Goal: Information Seeking & Learning: Learn about a topic

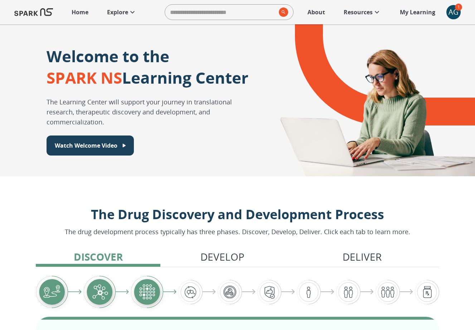
click at [127, 15] on p "Explore" at bounding box center [117, 12] width 21 height 9
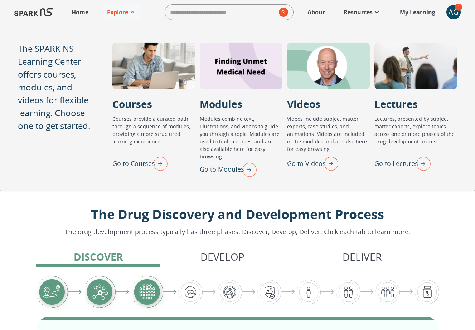
click at [425, 164] on img "Go to Lectures" at bounding box center [421, 163] width 18 height 19
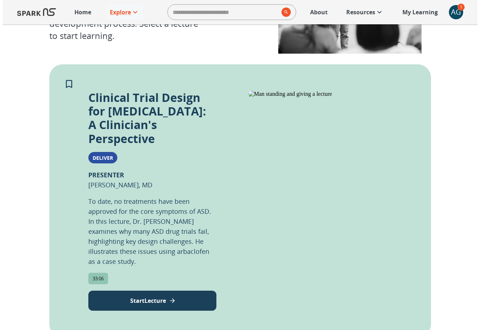
scroll to position [123, 0]
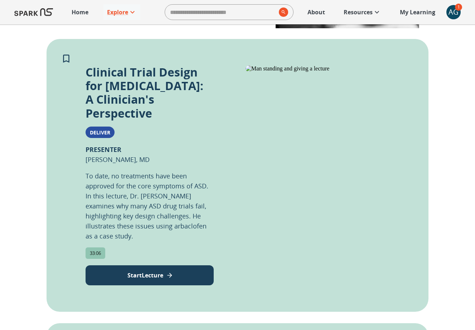
click at [165, 265] on button "Start Lecture" at bounding box center [149, 275] width 128 height 20
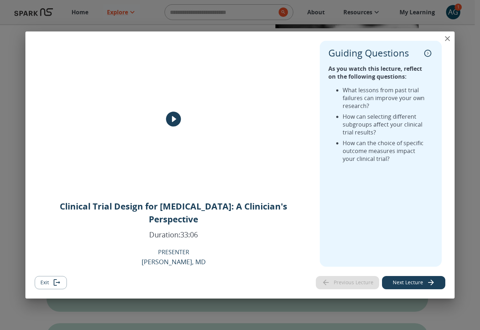
drag, startPoint x: 402, startPoint y: 204, endPoint x: 417, endPoint y: 206, distance: 14.5
click at [417, 206] on div "Guiding Questions As you watch this lecture, reflect on the following questions…" at bounding box center [381, 154] width 122 height 226
click at [388, 59] on p "Guiding Questions" at bounding box center [368, 53] width 80 height 11
click at [175, 127] on icon "play" at bounding box center [173, 119] width 15 height 15
click at [447, 43] on icon "close" at bounding box center [447, 38] width 9 height 9
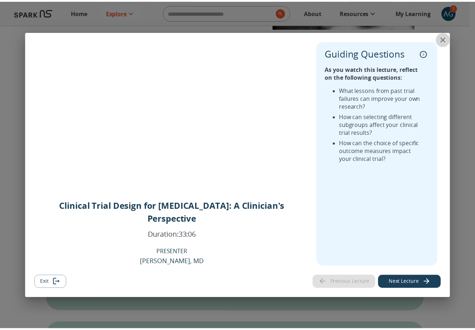
scroll to position [209, 0]
